Goal: Communication & Community: Answer question/provide support

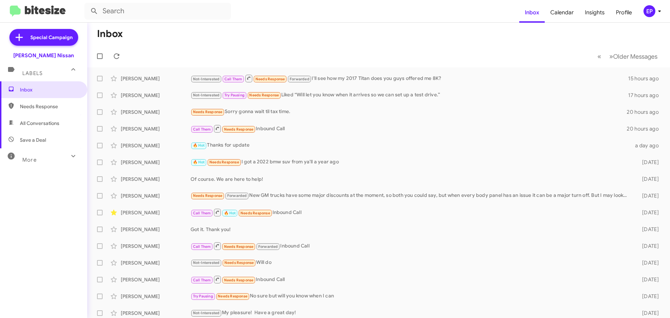
click at [37, 121] on span "All Conversations" at bounding box center [39, 123] width 39 height 7
type input "in:all-conversations"
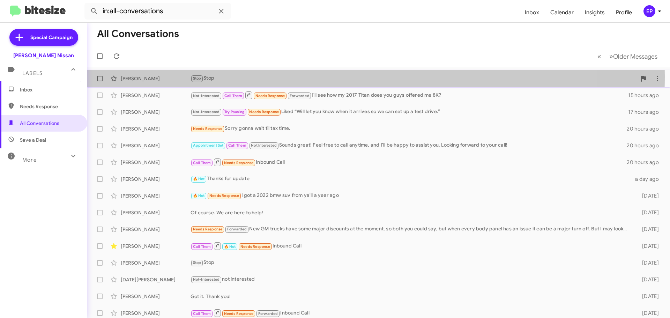
click at [232, 76] on div "Stop Stop" at bounding box center [413, 78] width 446 height 8
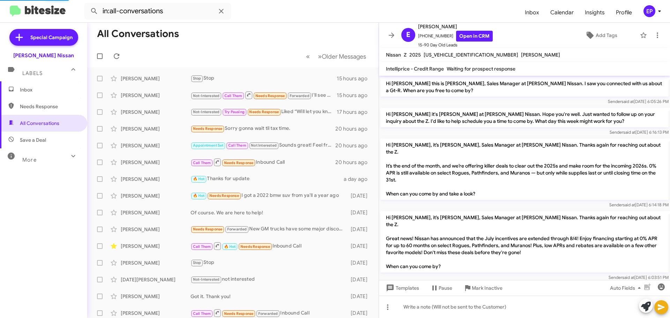
scroll to position [513, 0]
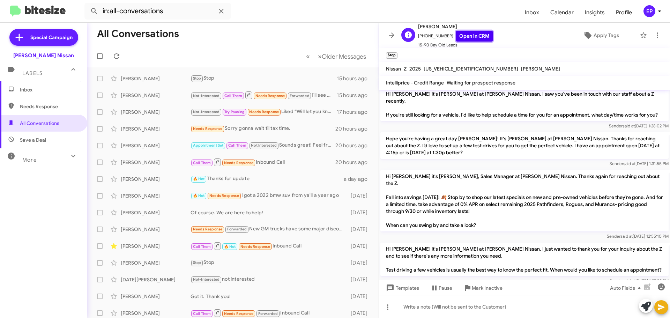
click at [466, 33] on link "Open in CRM" at bounding box center [474, 36] width 37 height 11
click at [161, 98] on div "[PERSON_NAME]" at bounding box center [156, 95] width 70 height 7
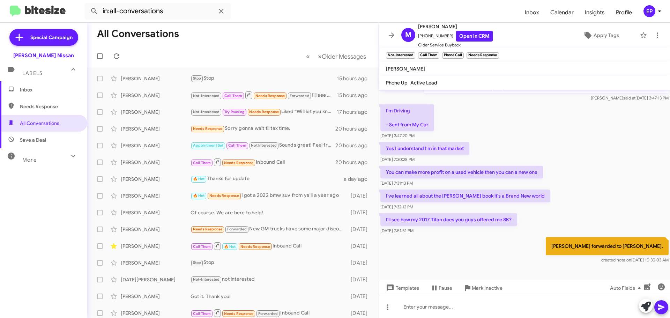
scroll to position [191, 0]
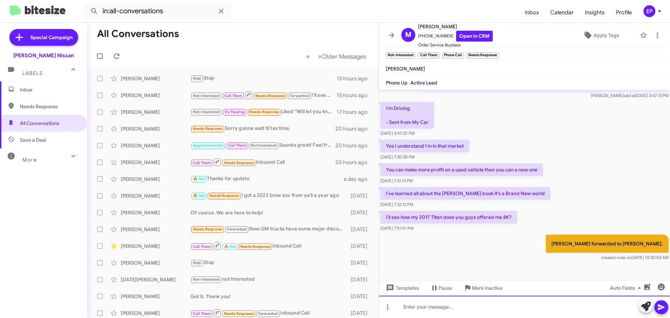
click at [453, 306] on div at bounding box center [524, 307] width 291 height 22
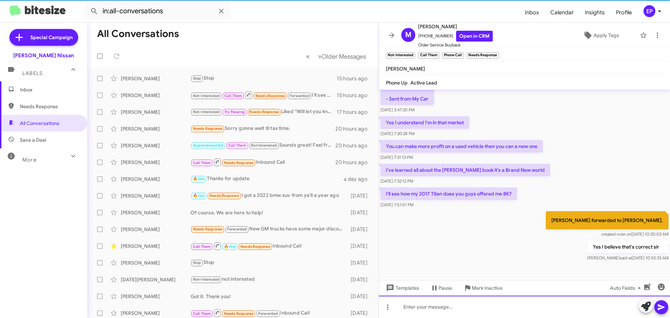
scroll to position [216, 0]
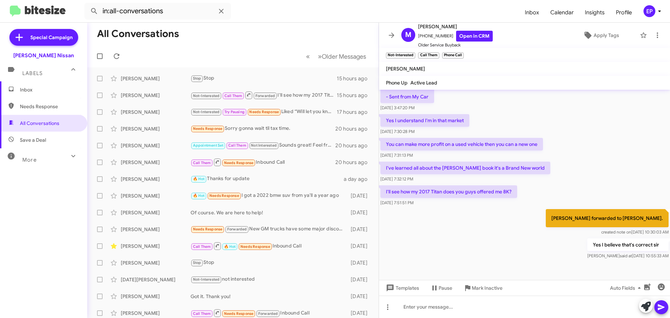
click at [475, 227] on div "[PERSON_NAME] forwarded to [PERSON_NAME]. created note on [DATE] 10:30:03 AM" at bounding box center [524, 222] width 291 height 29
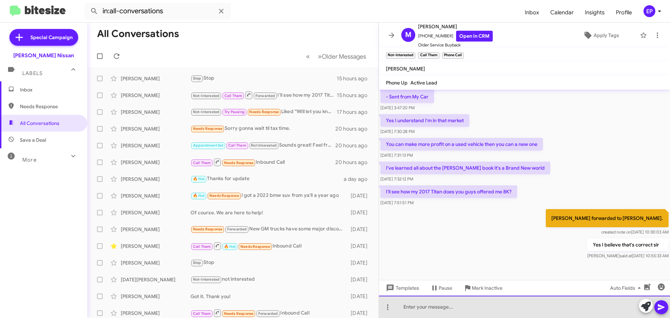
click at [439, 311] on div at bounding box center [524, 307] width 291 height 22
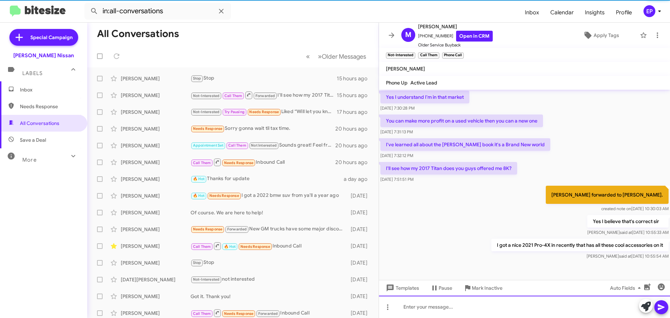
scroll to position [242, 0]
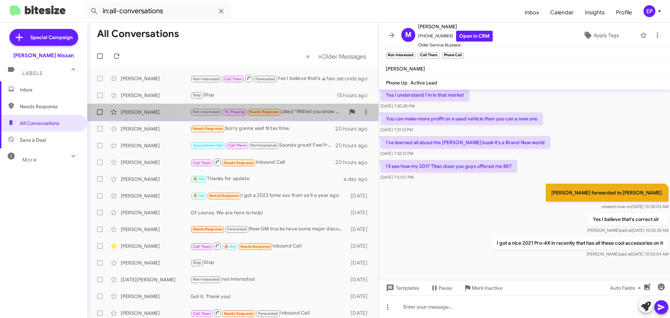
click at [315, 115] on div "Not-Interested Try Pausing Needs Response Liked “Will let you know when it arri…" at bounding box center [267, 112] width 155 height 8
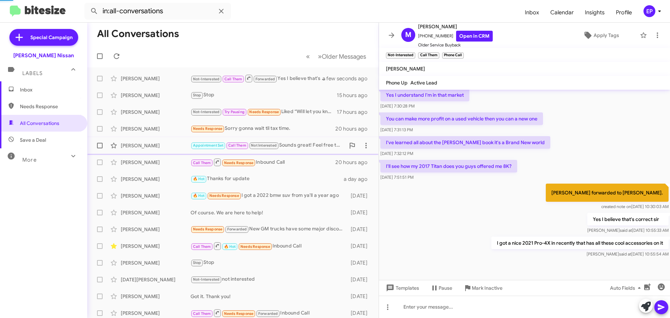
scroll to position [223, 0]
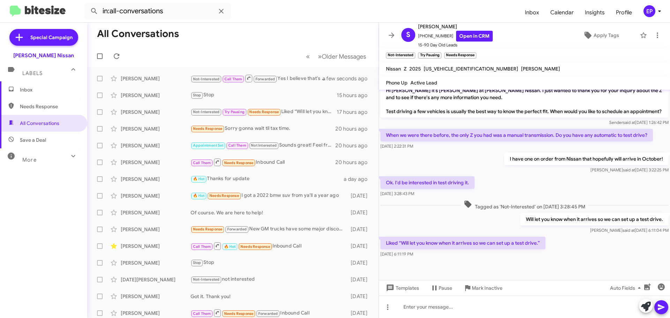
click at [525, 183] on div "Ok. I'd be interested in test driving it. [DATE] 3:28:43 PM" at bounding box center [524, 187] width 291 height 24
click at [476, 38] on link "Open in CRM" at bounding box center [474, 36] width 37 height 11
click at [142, 75] on div "[PERSON_NAME]" at bounding box center [156, 78] width 70 height 7
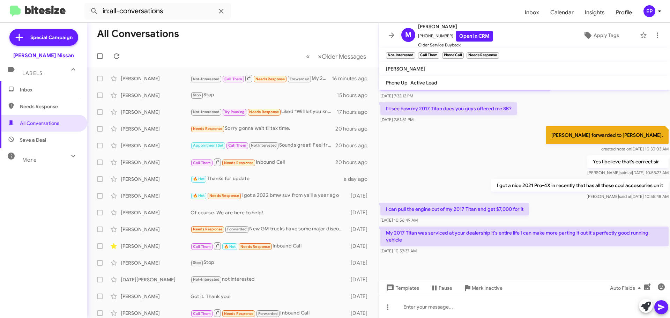
scroll to position [300, 0]
